Goal: Task Accomplishment & Management: Use online tool/utility

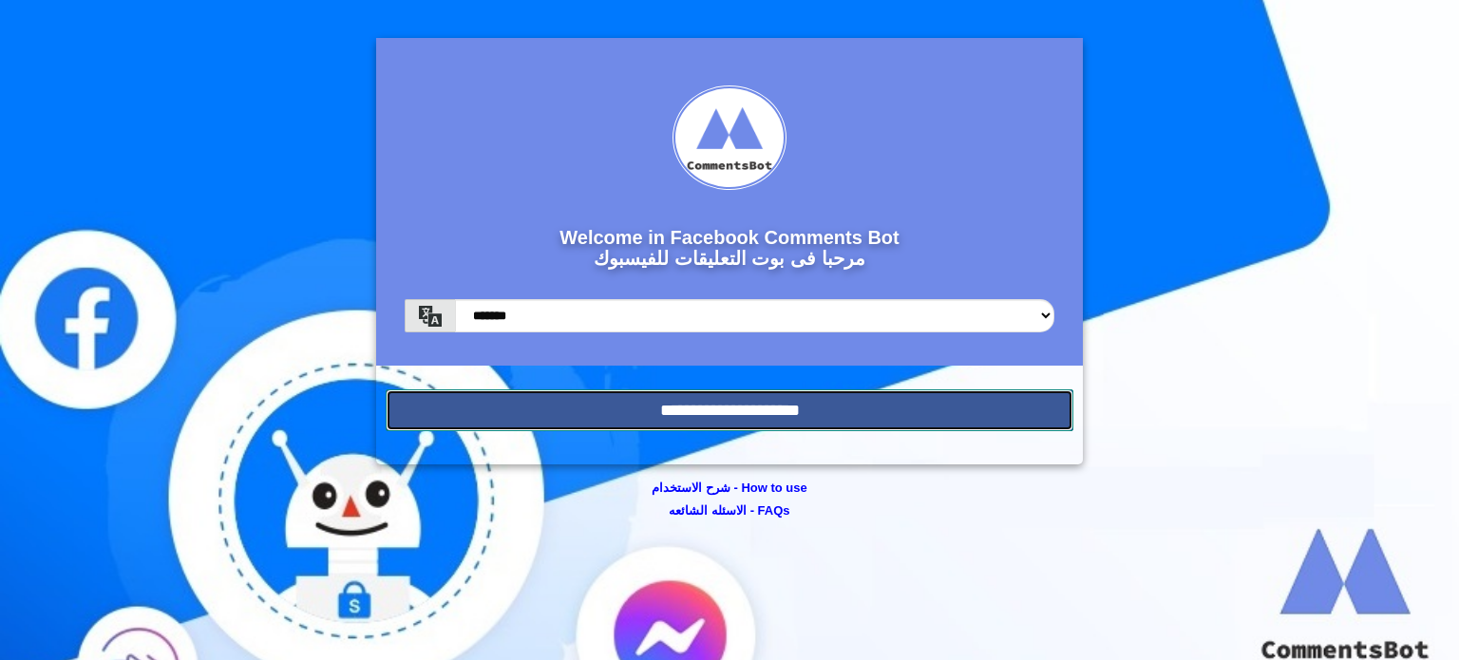
click at [462, 413] on input "**********" at bounding box center [730, 410] width 688 height 42
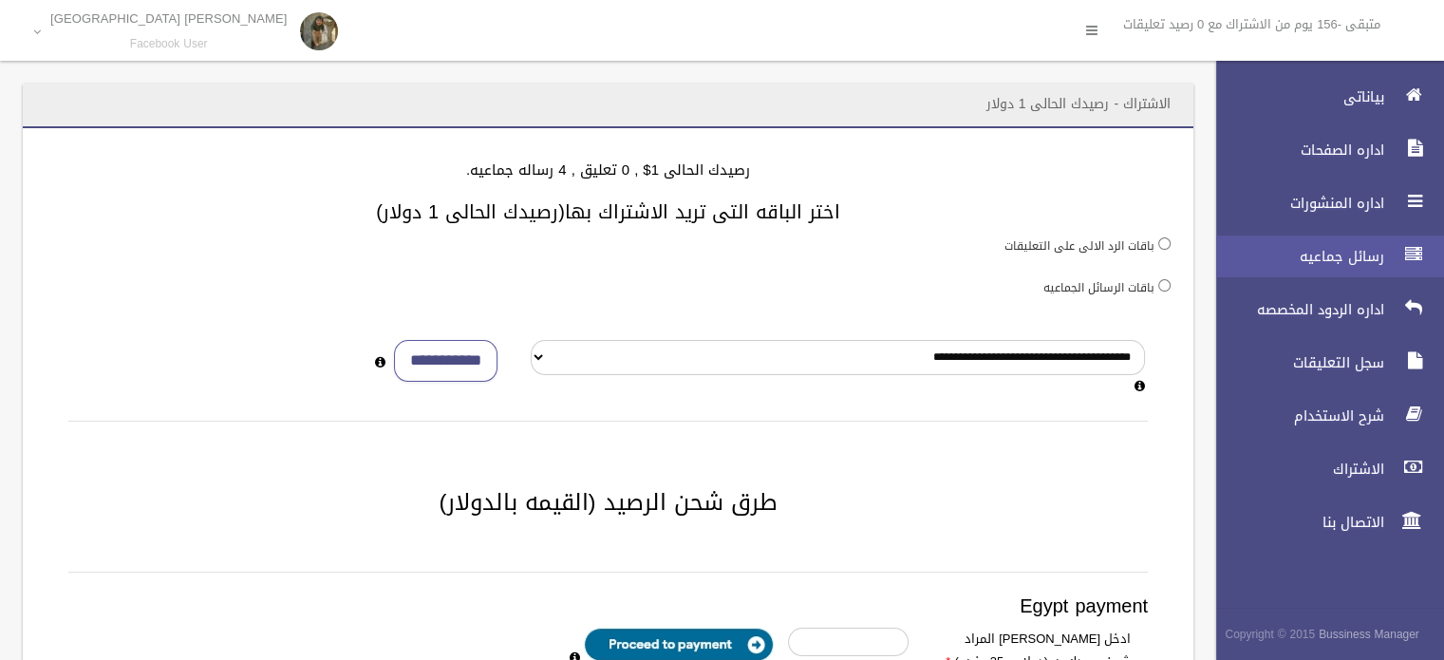
click at [1327, 274] on link "رسائل جماعيه" at bounding box center [1322, 257] width 244 height 42
